Goal: Information Seeking & Learning: Learn about a topic

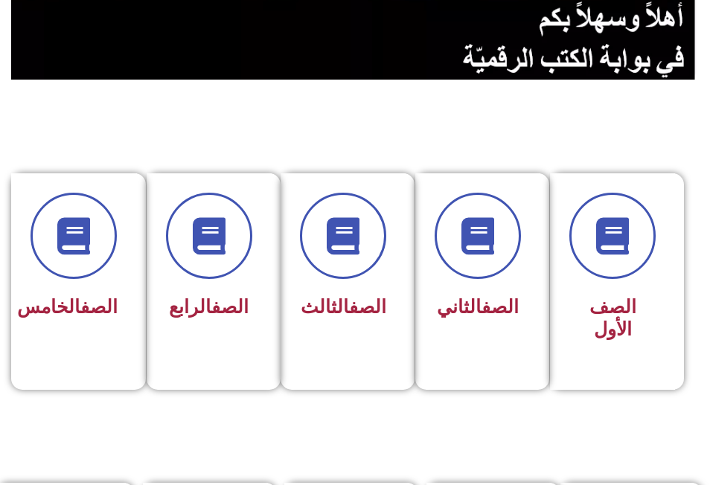
scroll to position [298, 0]
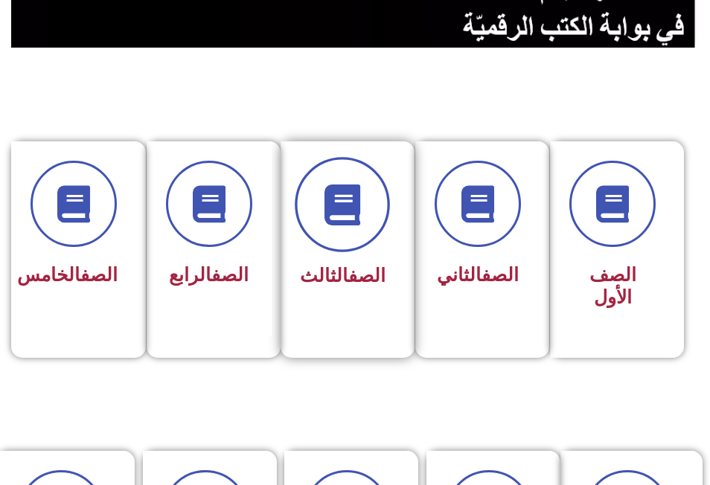
click at [339, 196] on icon at bounding box center [342, 204] width 41 height 41
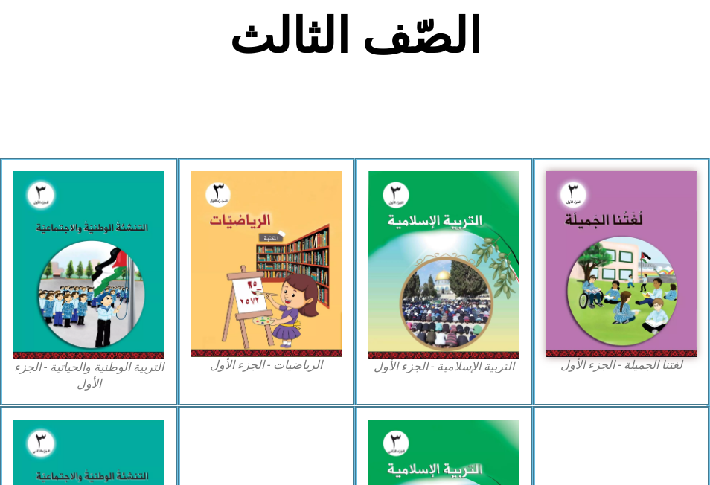
scroll to position [372, 0]
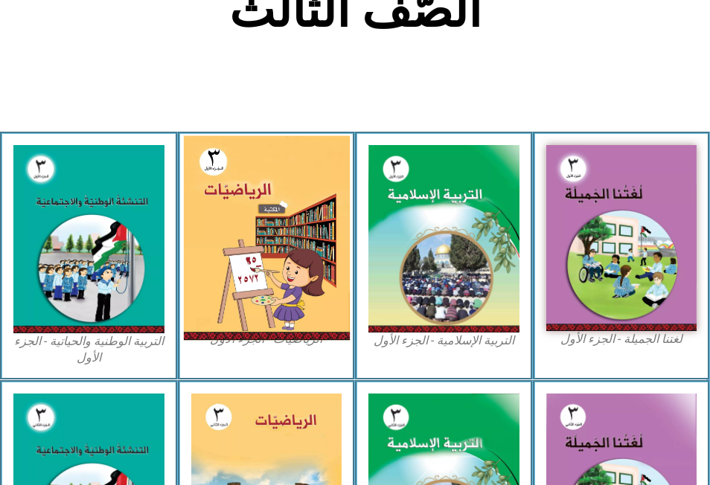
click at [254, 227] on img at bounding box center [266, 238] width 166 height 205
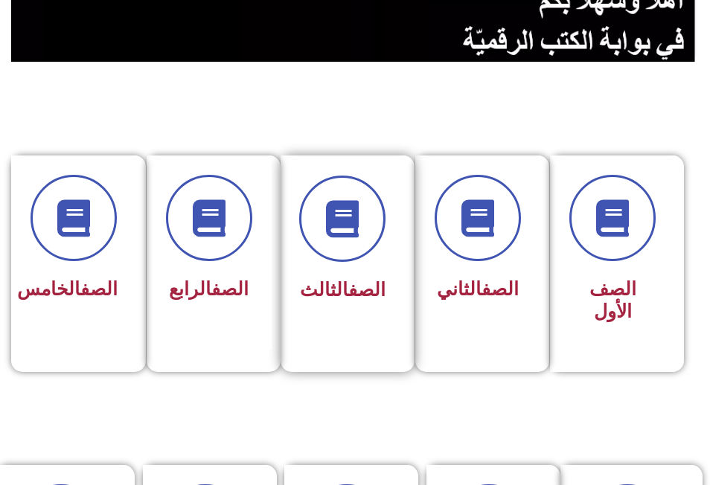
scroll to position [372, 0]
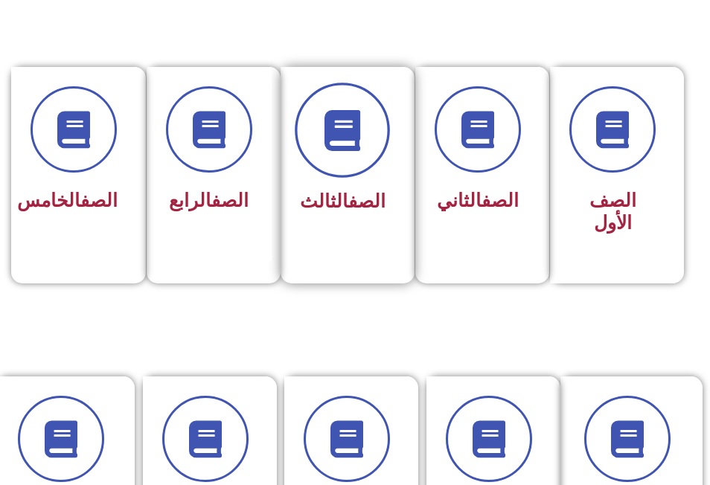
click at [331, 127] on icon at bounding box center [342, 129] width 41 height 41
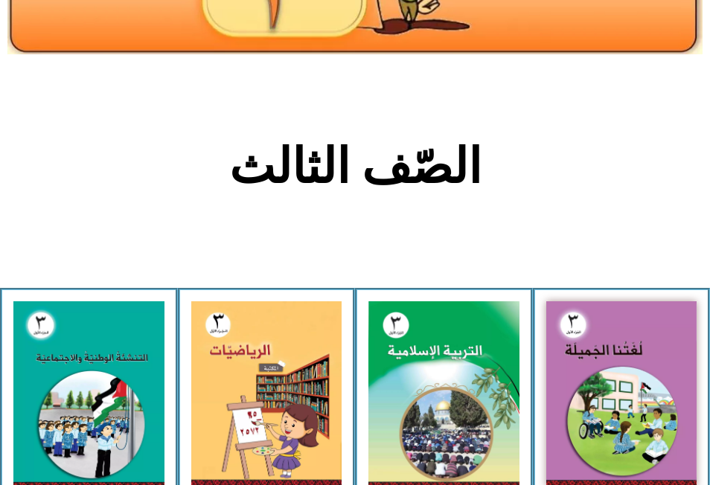
scroll to position [223, 0]
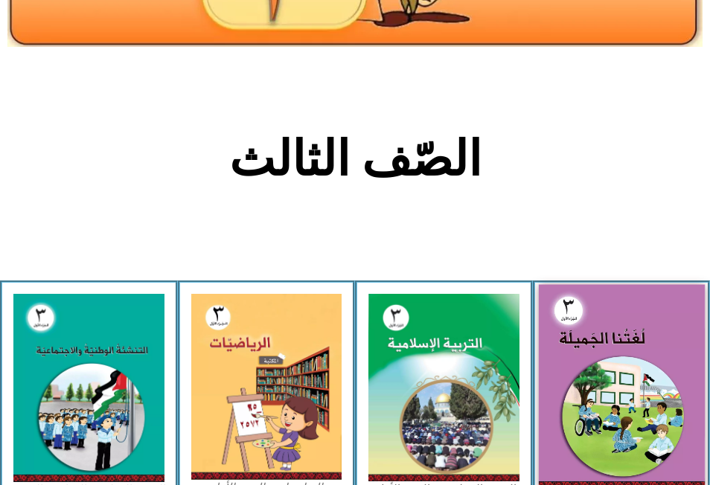
click at [613, 401] on img at bounding box center [621, 387] width 166 height 204
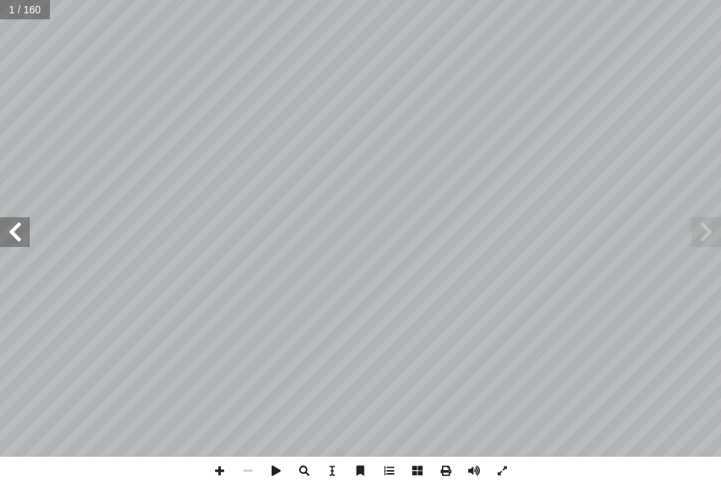
click at [22, 233] on span at bounding box center [15, 232] width 30 height 30
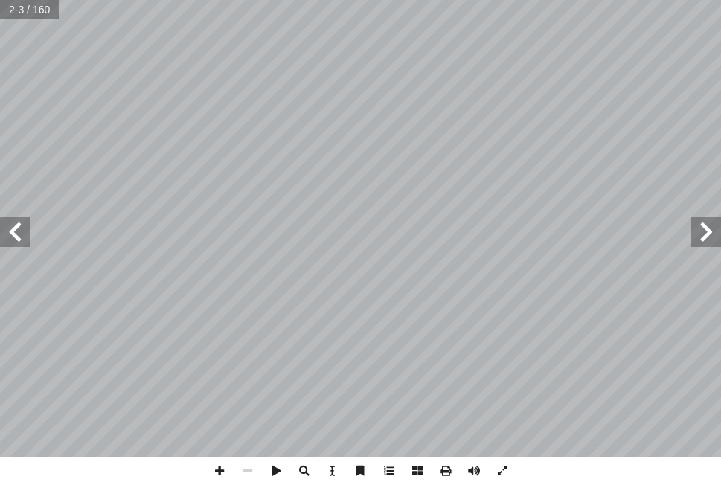
click at [22, 233] on span at bounding box center [15, 232] width 30 height 30
click at [246, 472] on span at bounding box center [248, 471] width 28 height 28
click at [254, 470] on span at bounding box center [248, 471] width 28 height 28
